Goal: Task Accomplishment & Management: Manage account settings

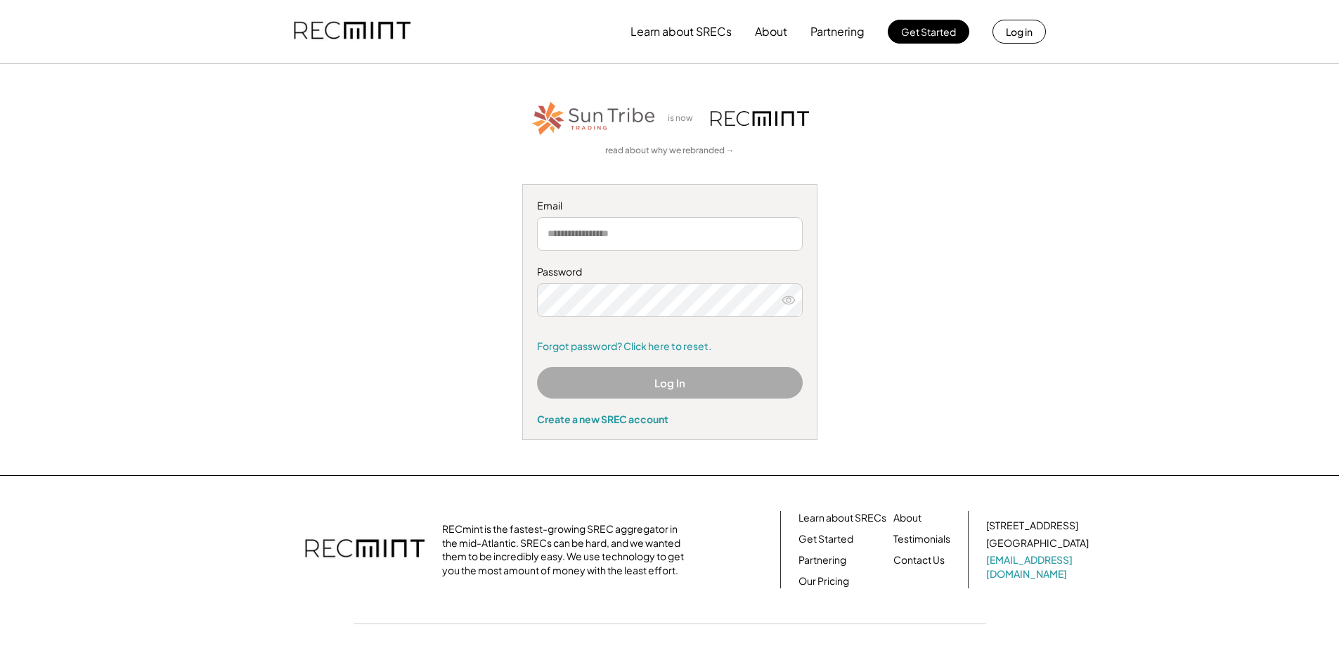
type input "**********"
click at [681, 371] on button "Log In" at bounding box center [670, 383] width 266 height 32
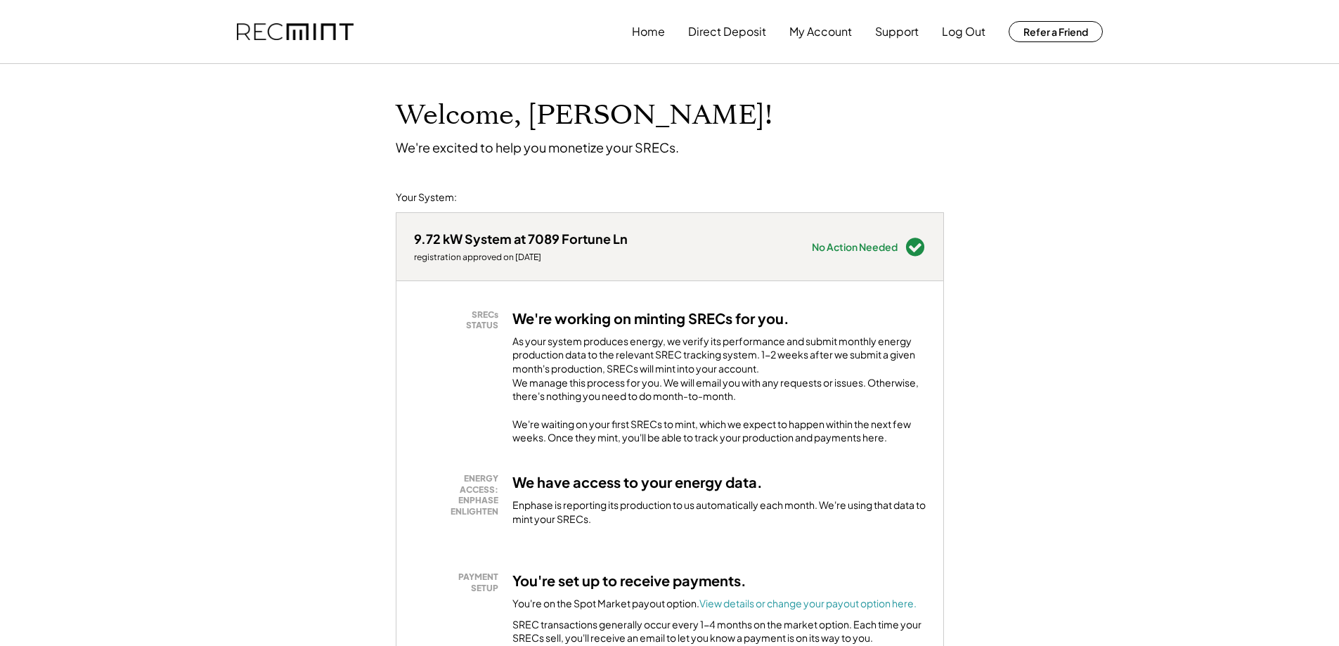
click at [638, 320] on h3 "We're working on minting SRECs for you." at bounding box center [651, 318] width 277 height 18
click at [648, 30] on button "Home" at bounding box center [648, 32] width 33 height 28
click at [828, 31] on button "My Account" at bounding box center [821, 32] width 63 height 28
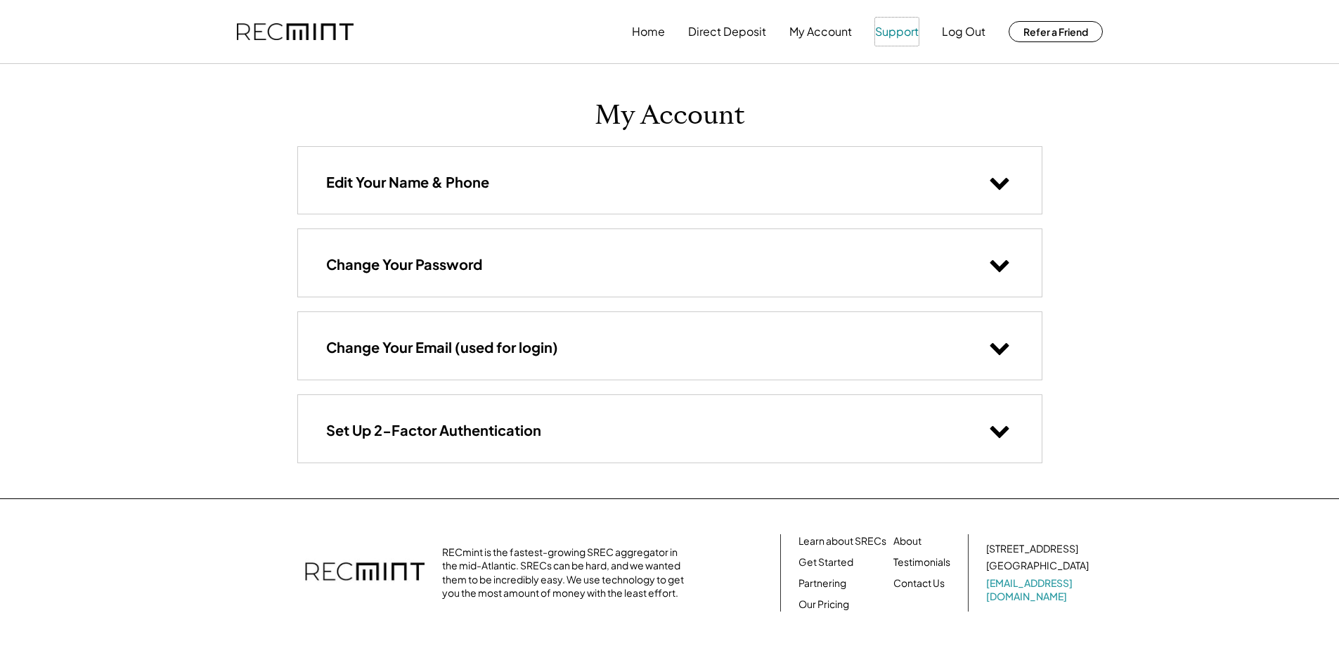
click at [899, 32] on button "Support" at bounding box center [897, 32] width 44 height 28
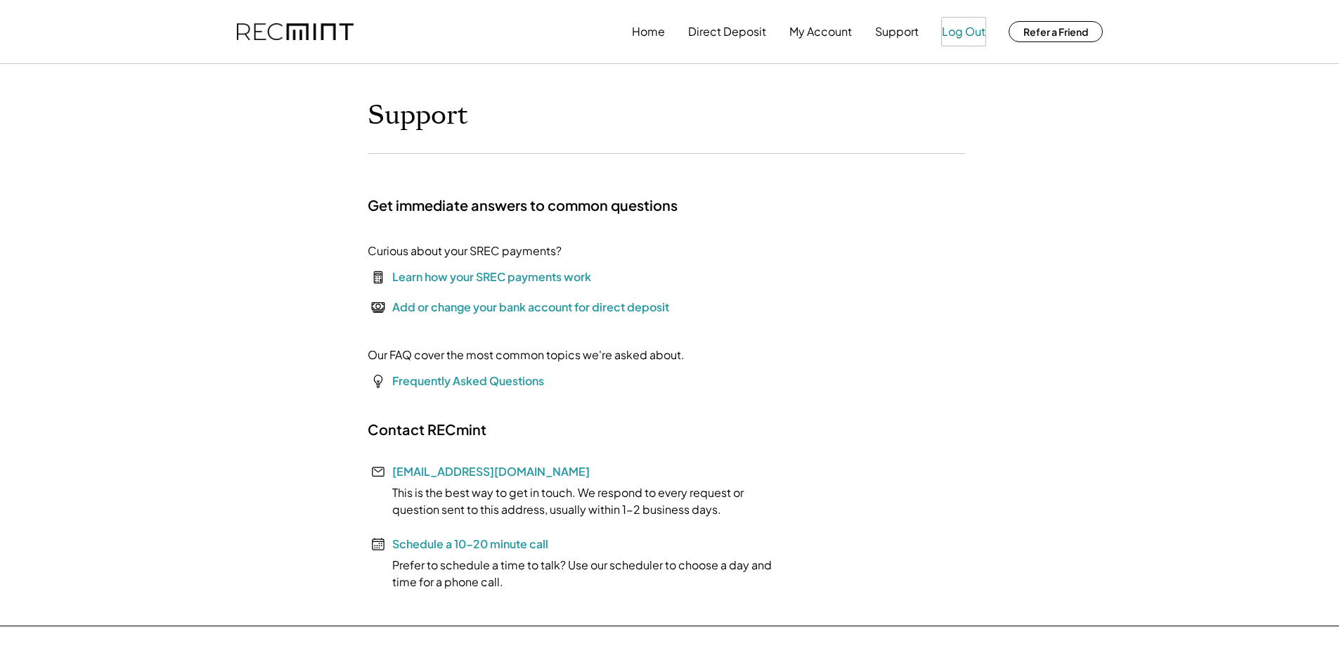
click at [968, 29] on button "Log Out" at bounding box center [964, 32] width 44 height 28
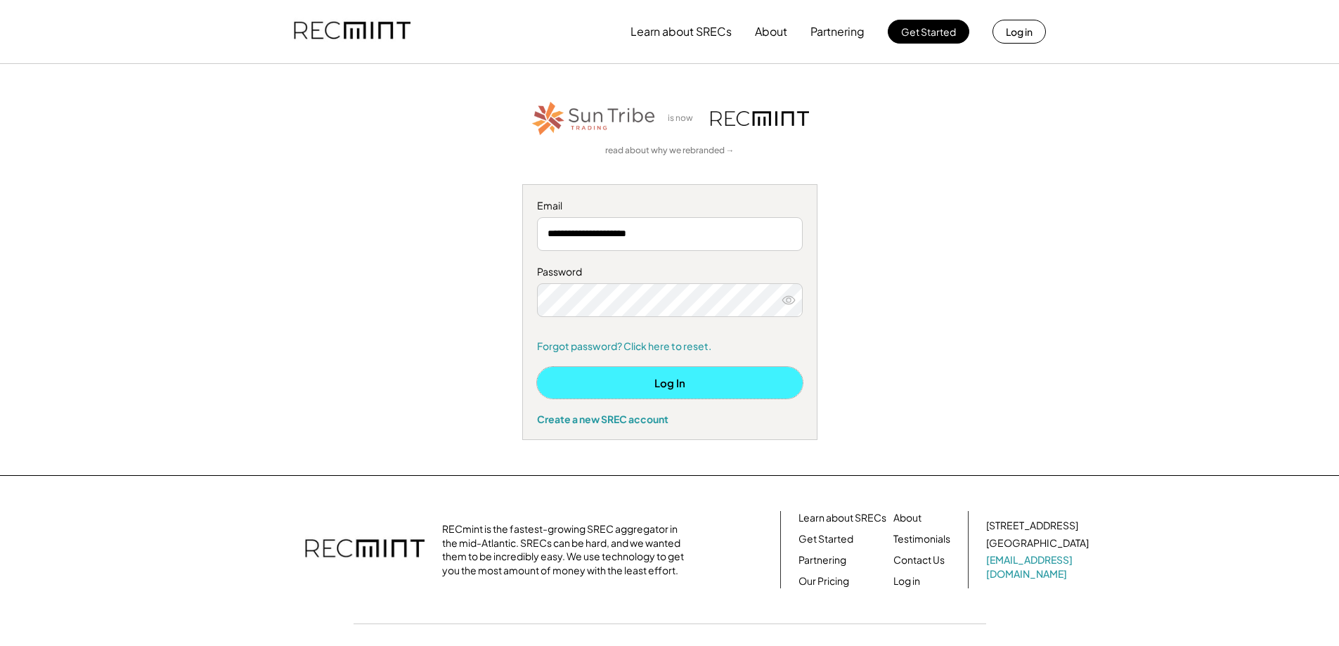
click at [666, 385] on button "Log In" at bounding box center [670, 383] width 266 height 32
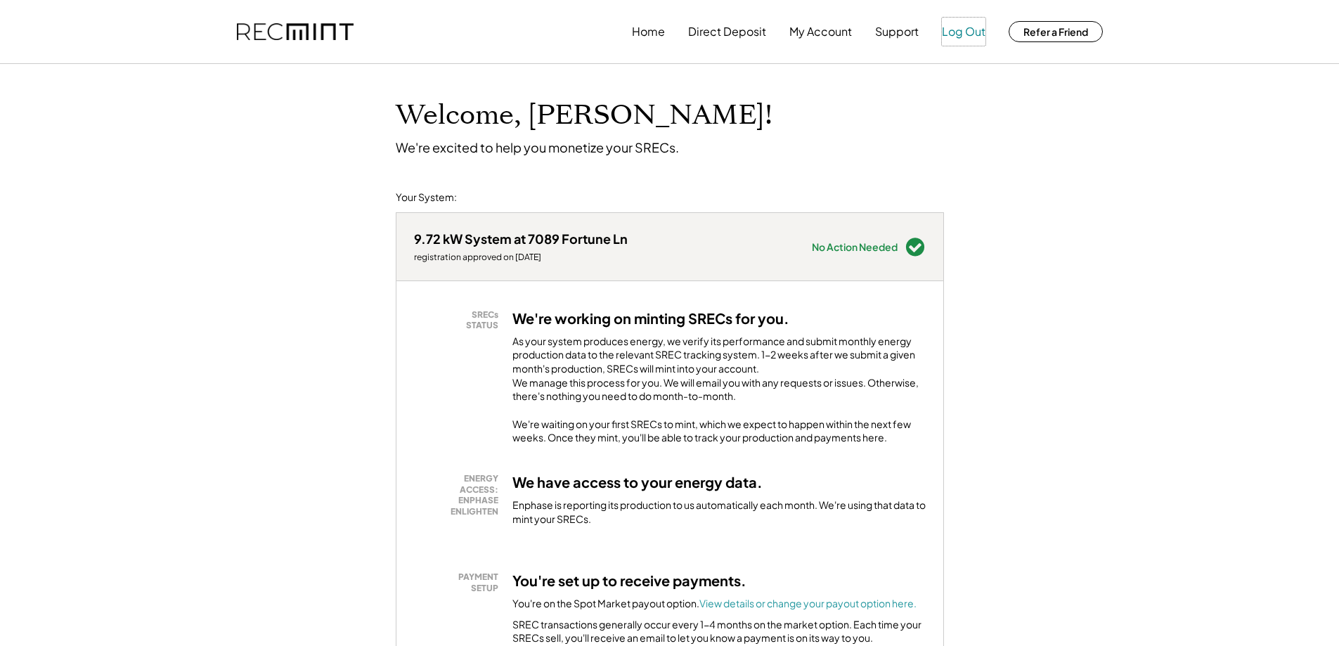
click at [962, 31] on button "Log Out" at bounding box center [964, 32] width 44 height 28
